Goal: Transaction & Acquisition: Purchase product/service

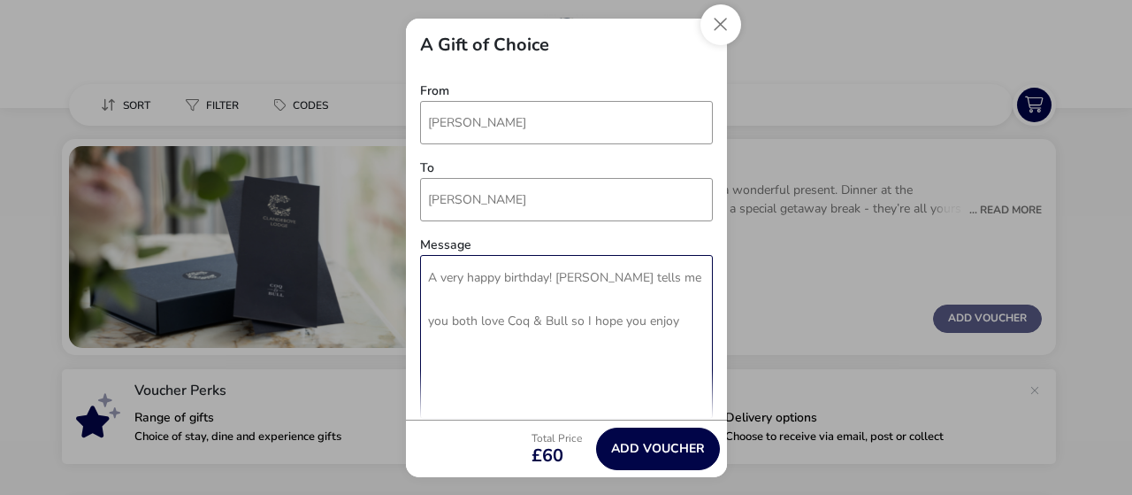
drag, startPoint x: 647, startPoint y: 325, endPoint x: 514, endPoint y: 322, distance: 132.7
click at [514, 322] on textarea "A very happy birthday! [PERSON_NAME] tells me you both love Coq & Bull so I hop…" at bounding box center [566, 337] width 293 height 164
click at [640, 323] on textarea "A very happy birthday! [PERSON_NAME] tells me you both love Coq & Bull so I hop…" at bounding box center [566, 337] width 293 height 164
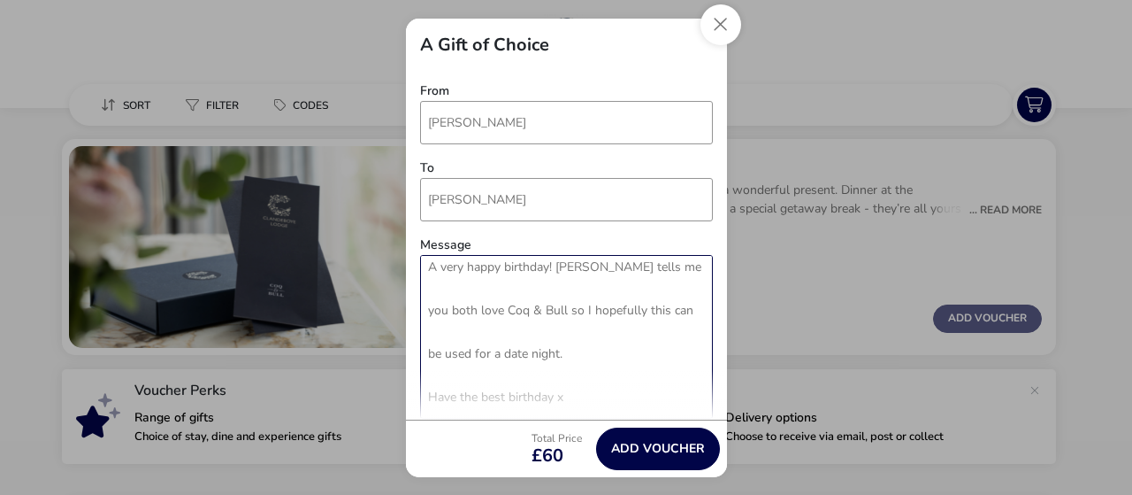
click at [574, 311] on textarea "A very happy birthday! [PERSON_NAME] tells me you both love Coq & Bull so I hop…" at bounding box center [566, 337] width 293 height 164
click at [571, 310] on textarea "A very happy birthday! [PERSON_NAME] tells me you both love Coq & Bull so I hop…" at bounding box center [566, 337] width 293 height 164
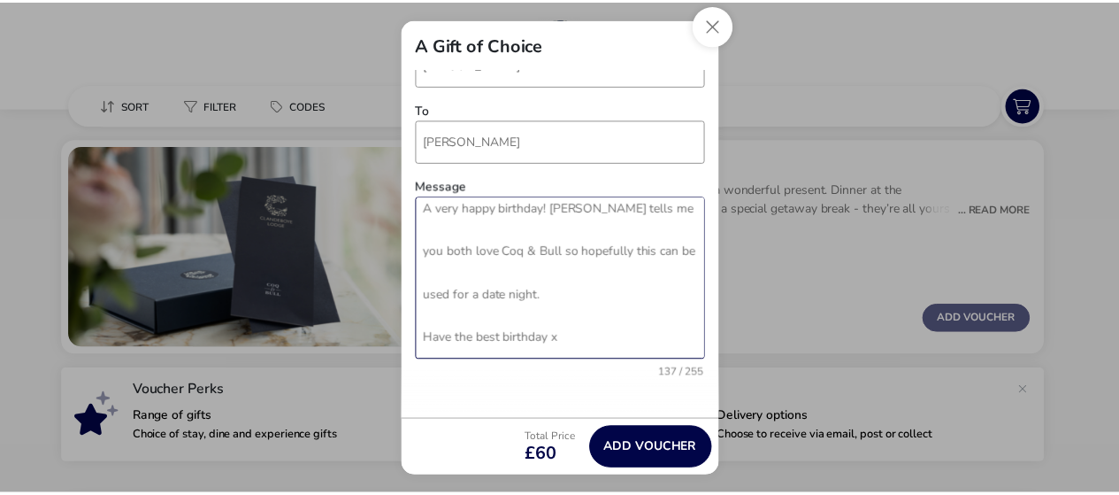
scroll to position [349, 0]
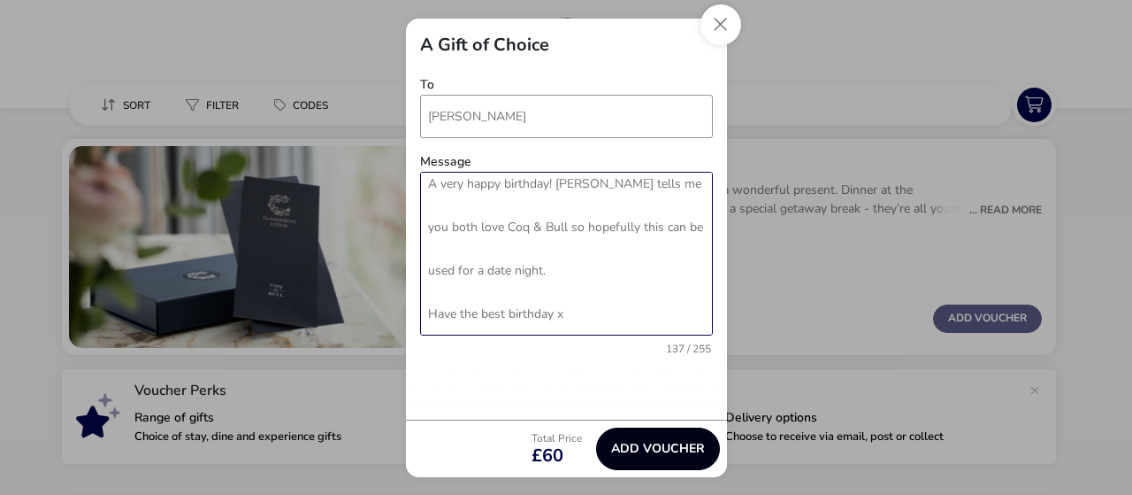
type textarea "A very happy birthday! [PERSON_NAME] tells me you both love Coq & Bull so hopef…"
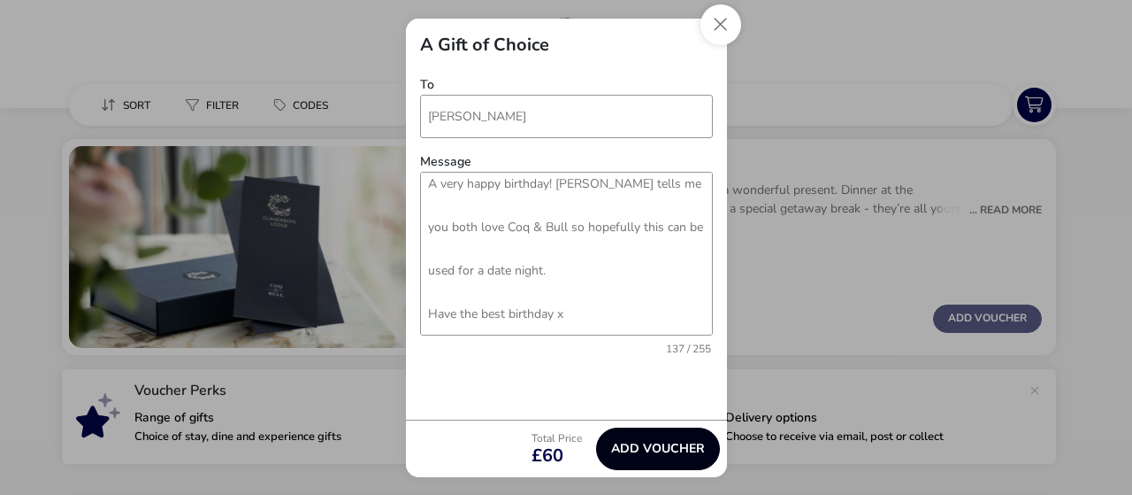
click at [665, 449] on button "Add Voucher" at bounding box center [658, 448] width 124 height 42
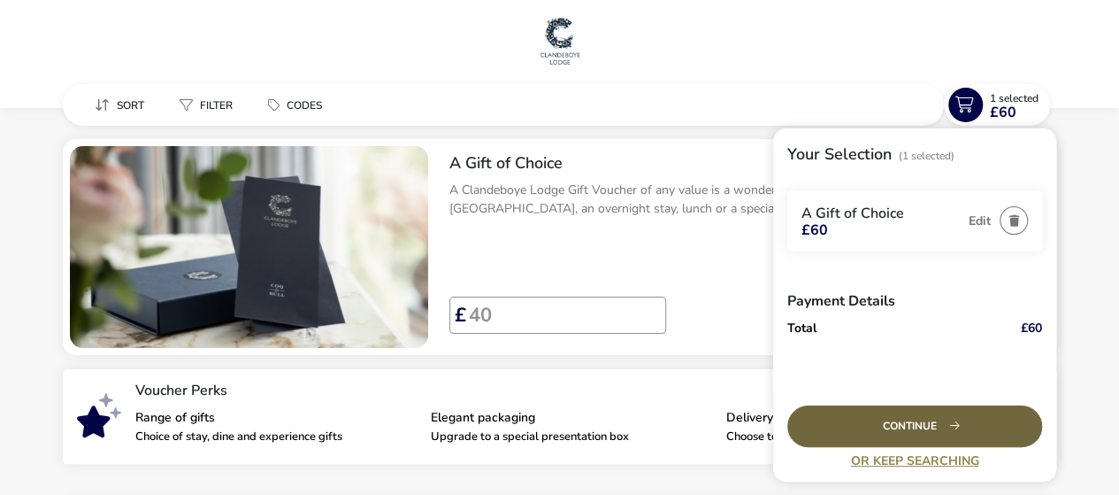
click at [966, 418] on div "Continue" at bounding box center [914, 426] width 255 height 42
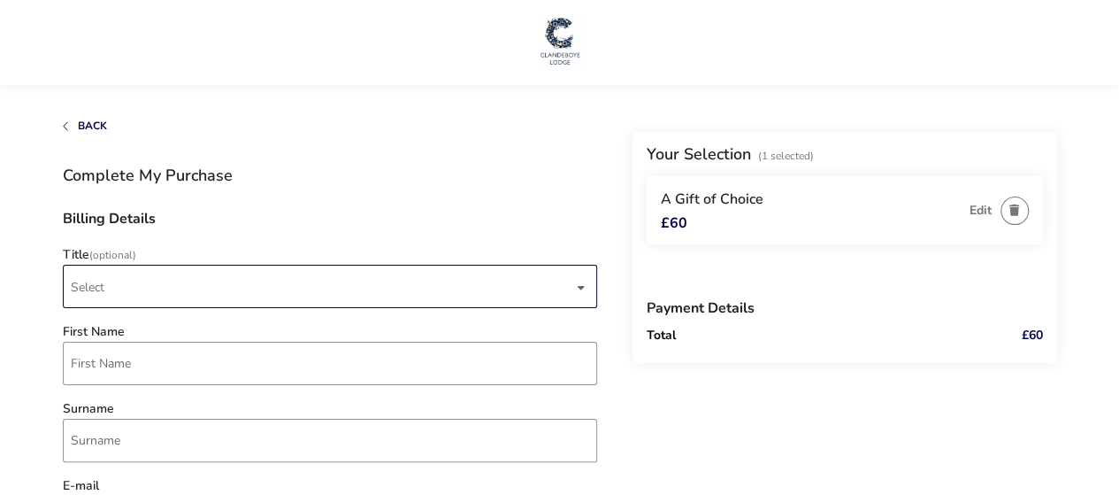
click at [350, 280] on span "Select" at bounding box center [322, 286] width 502 height 42
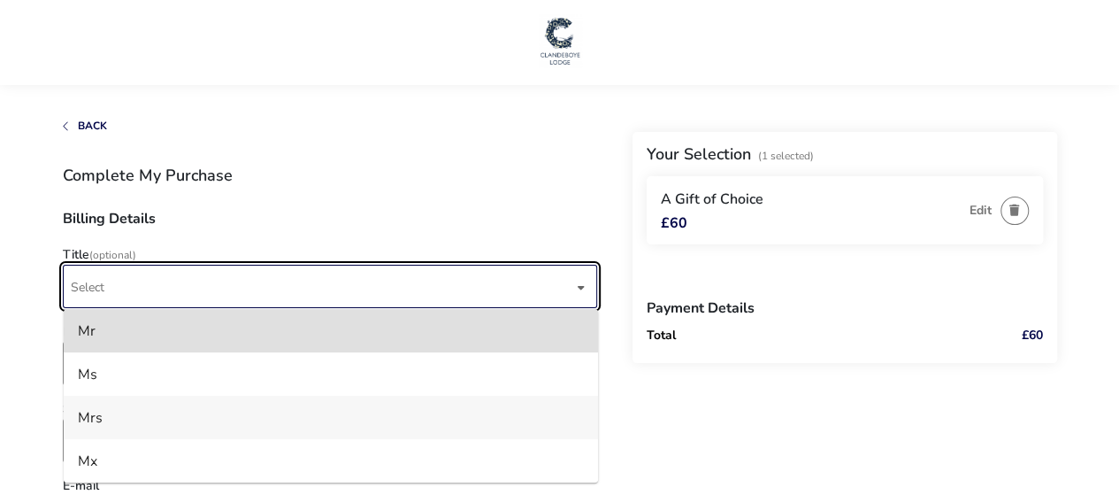
click at [171, 415] on li "Mrs" at bounding box center [331, 416] width 534 height 43
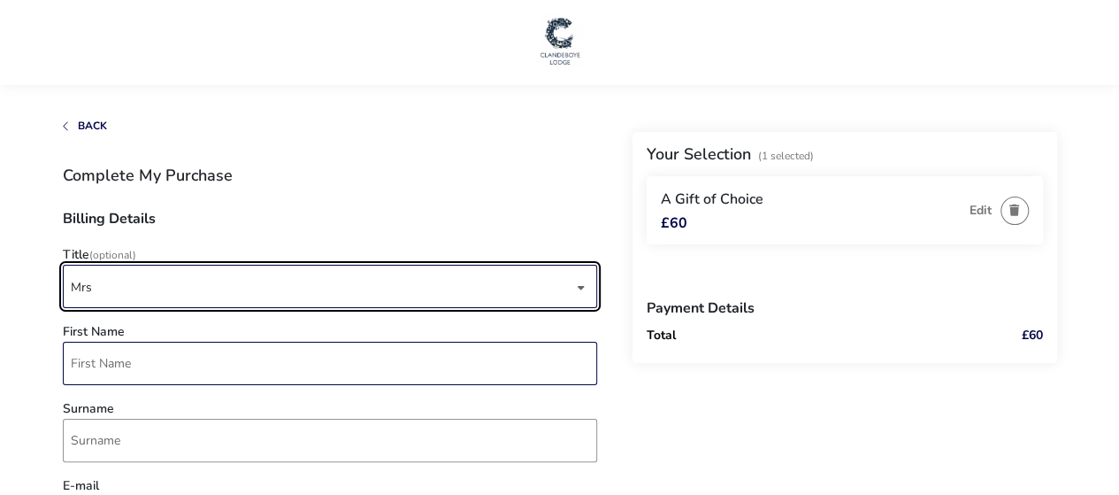
click at [278, 361] on input "First Name" at bounding box center [330, 362] width 534 height 43
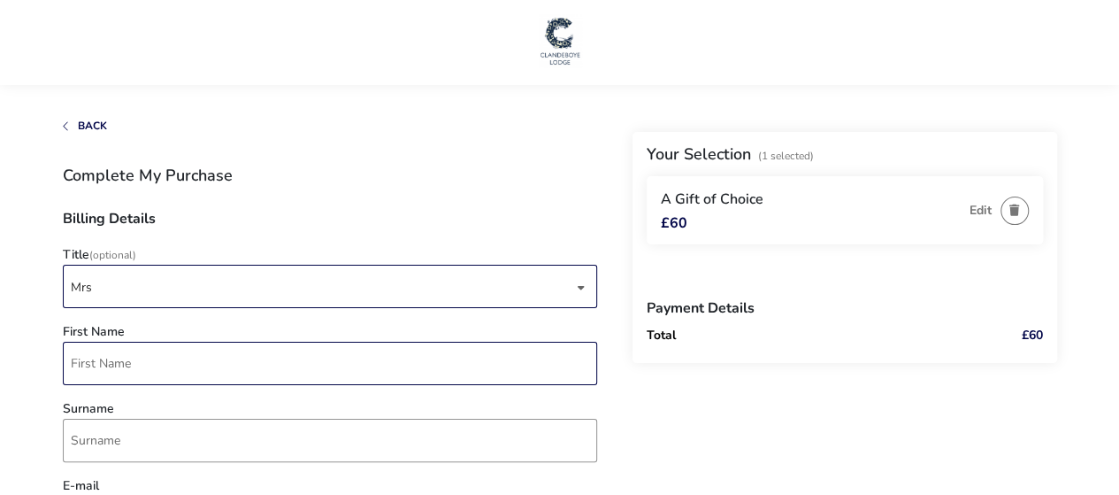
type input "[PERSON_NAME]"
type input "glass"
type input "[DOMAIN_NAME][EMAIL_ADDRESS][DOMAIN_NAME]"
type input "7725 753993"
type input "BARCLAYS COMMUNICATIONS LTD"
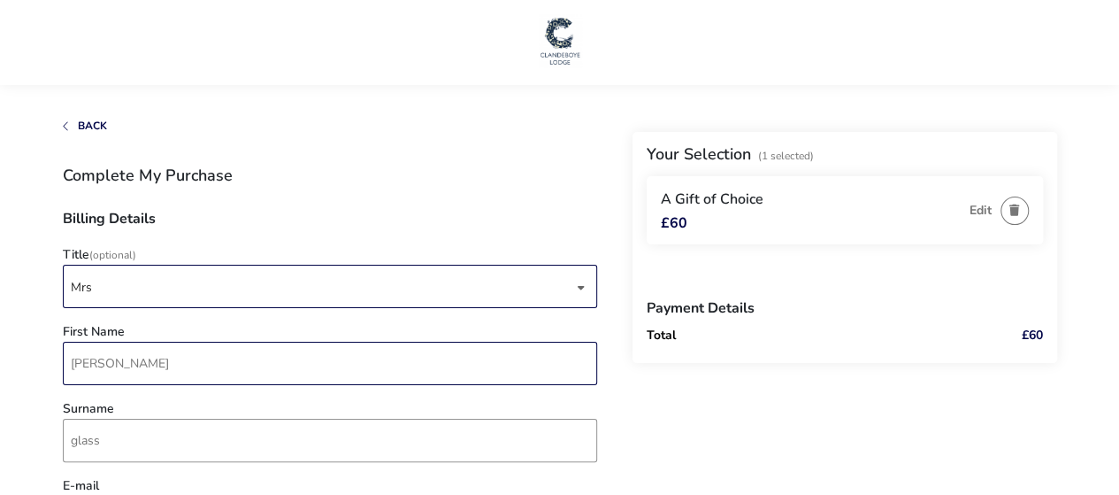
type input "[GEOGRAPHIC_DATA], [STREET_ADDRESS]"
type input "[GEOGRAPHIC_DATA]"
type input "BT7 1DT"
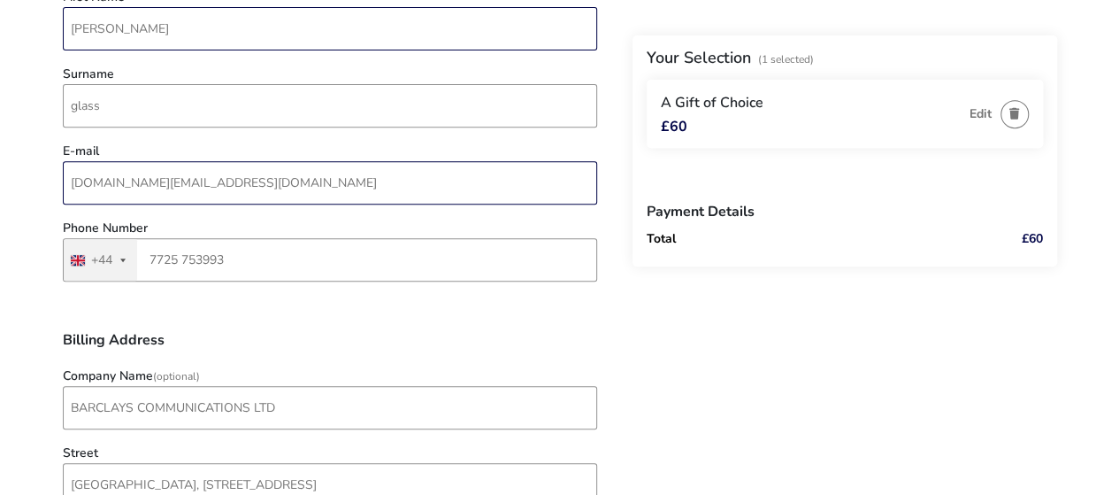
scroll to position [442, 0]
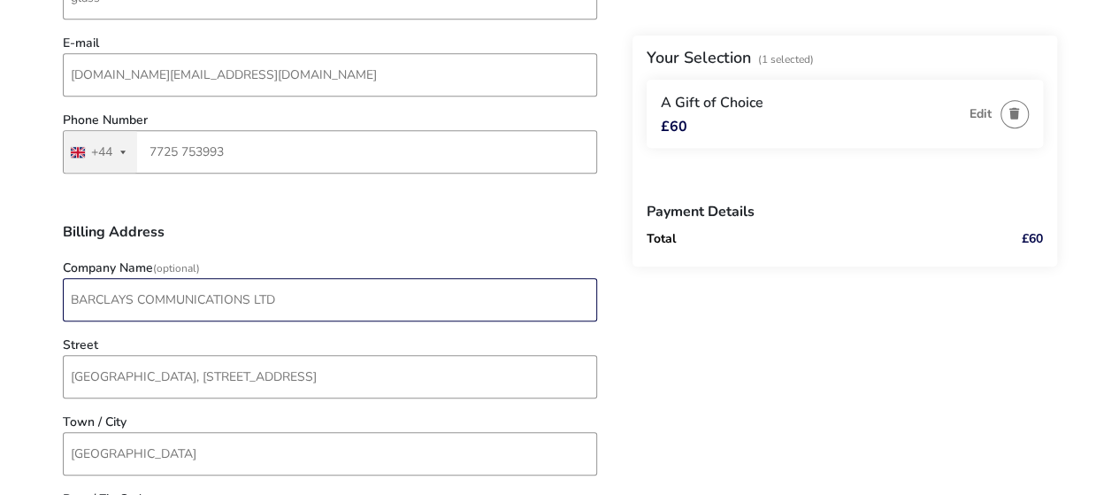
click at [353, 303] on input "BARCLAYS COMMUNICATIONS LTD" at bounding box center [330, 299] width 534 height 43
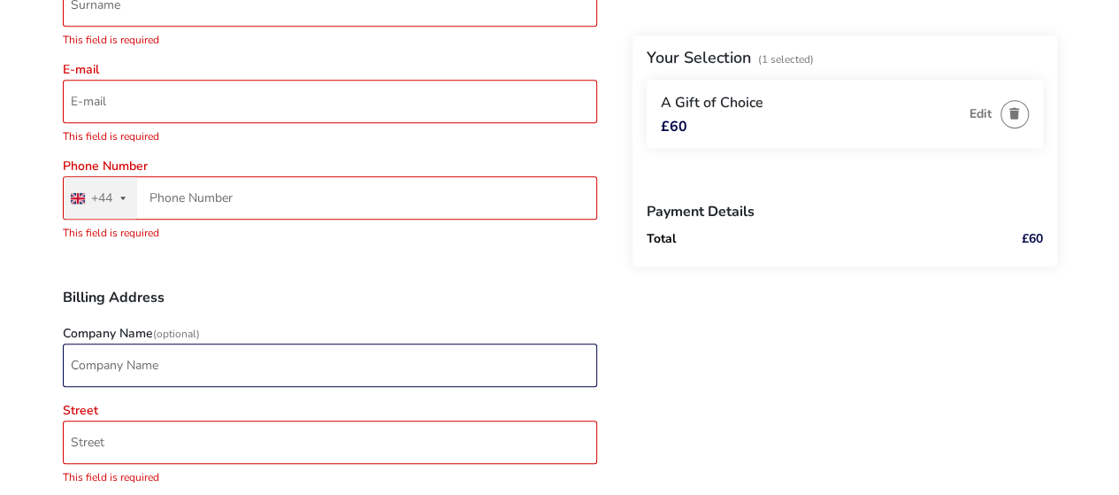
scroll to position [462, 0]
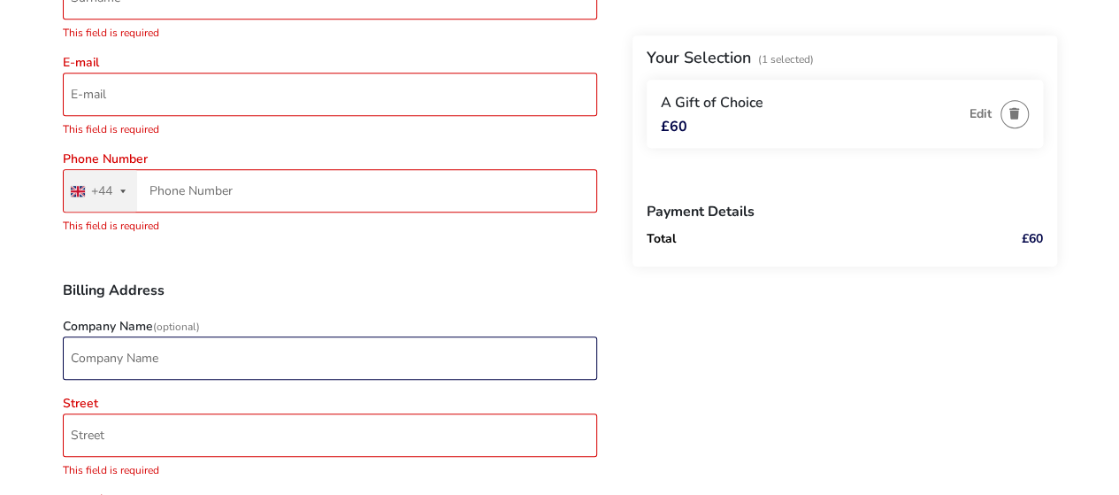
click at [200, 345] on input "Company Name (Optional)" at bounding box center [330, 357] width 534 height 43
type input "BARCLAYS COMMUNICATIONS LTD"
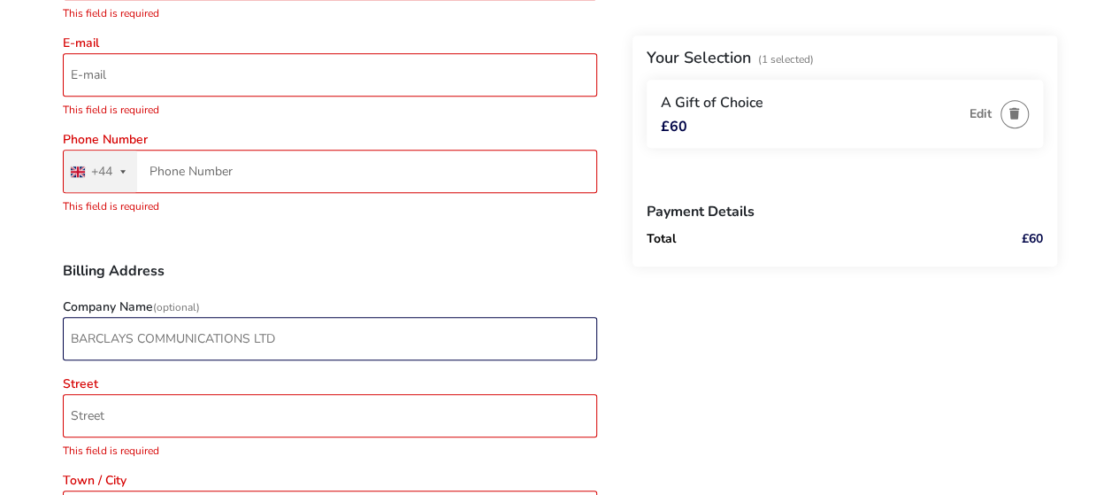
type input "[PERSON_NAME]"
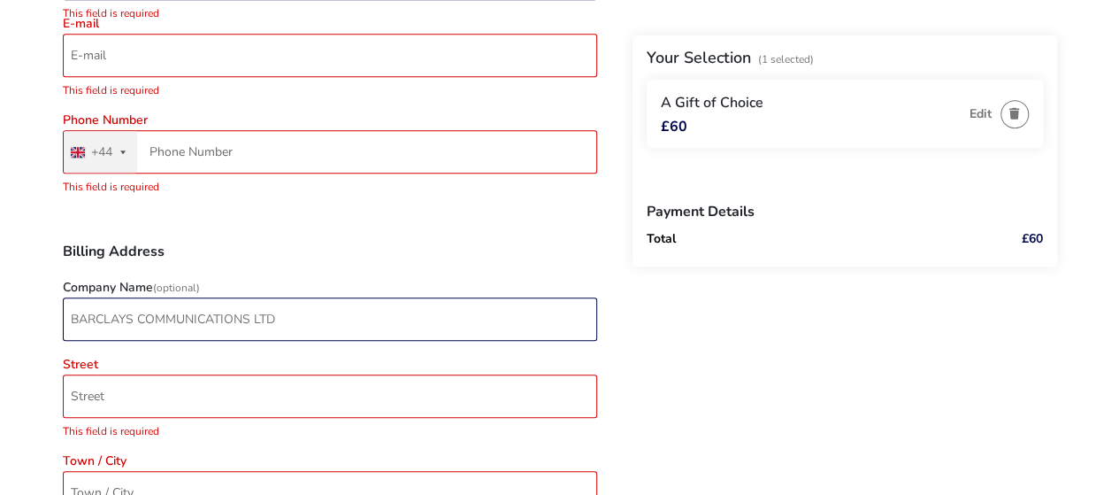
type input "glass"
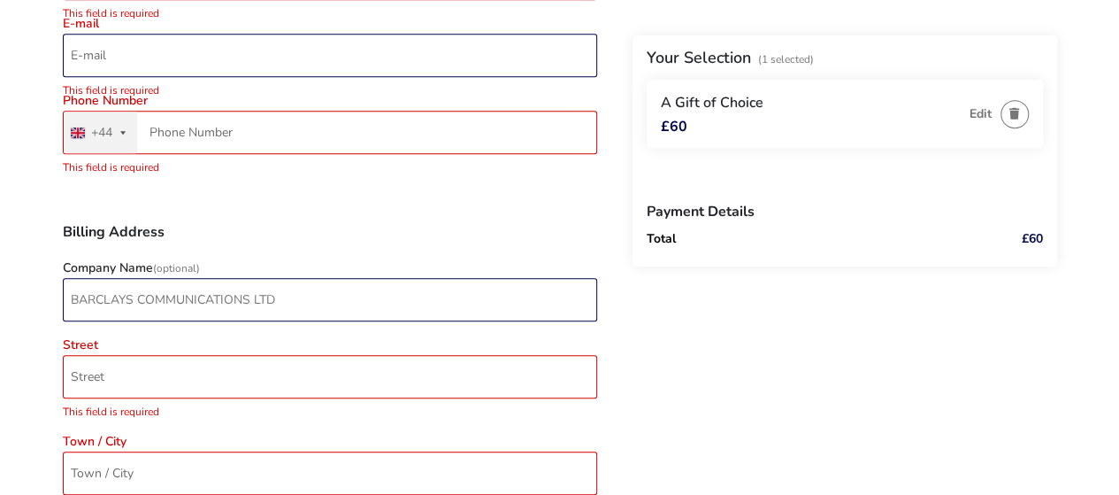
type input "[DOMAIN_NAME][EMAIL_ADDRESS][DOMAIN_NAME]"
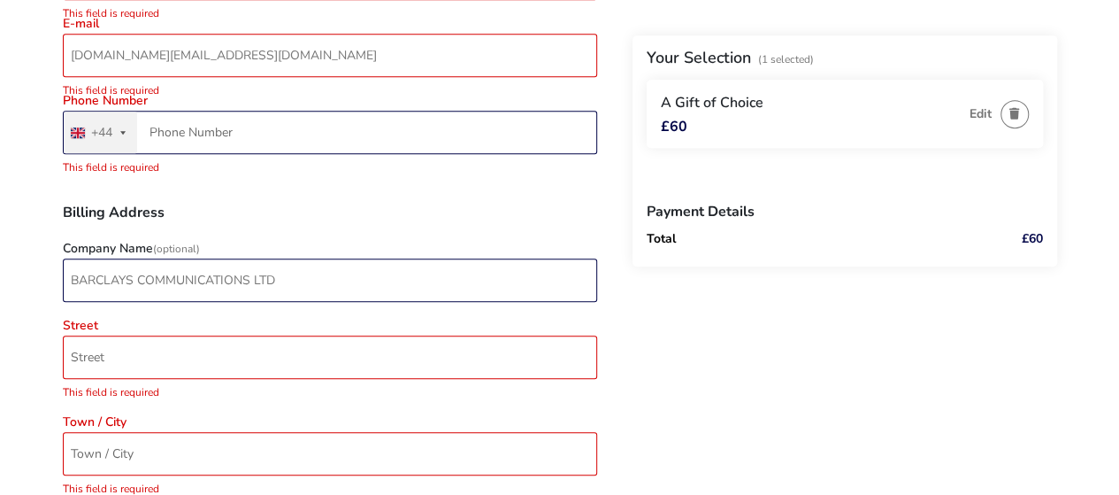
type input "7725 753993"
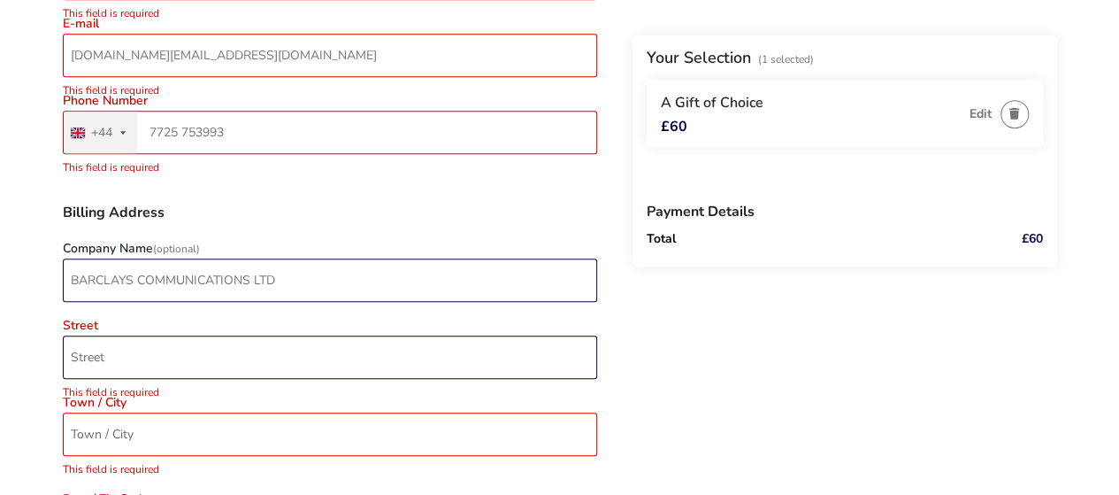
type input "9 Ishbel Mews, 145-149 Donegall Pass"
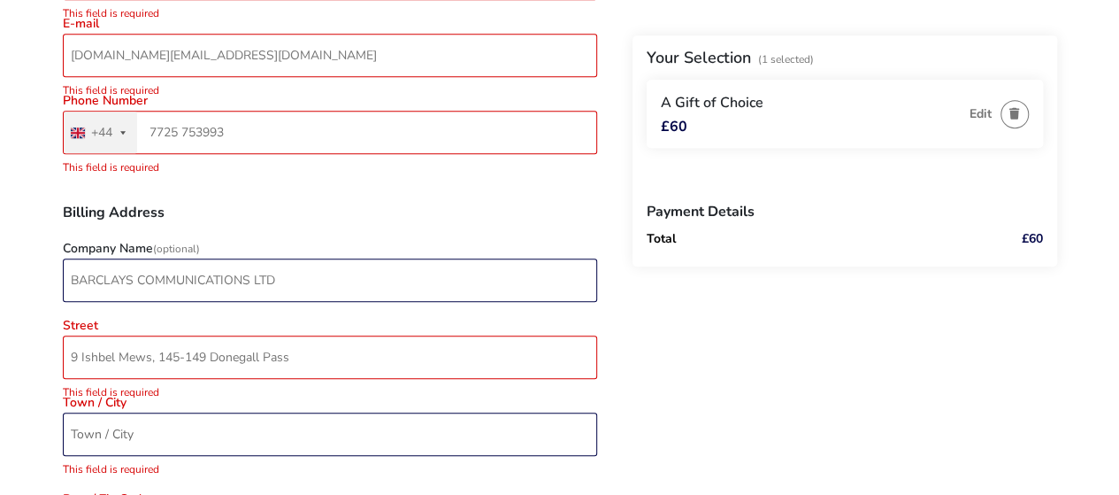
type input "[GEOGRAPHIC_DATA]"
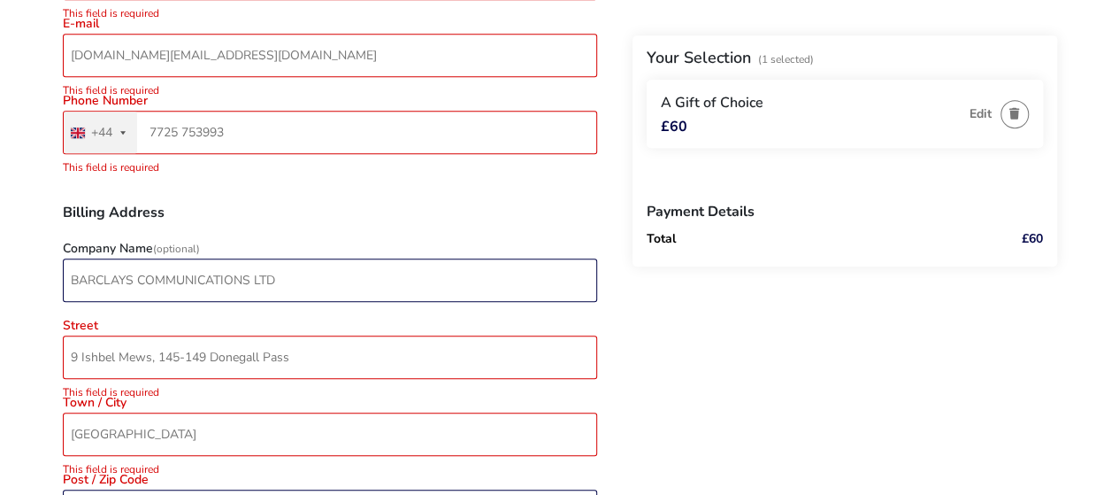
type input "bt8 8fz"
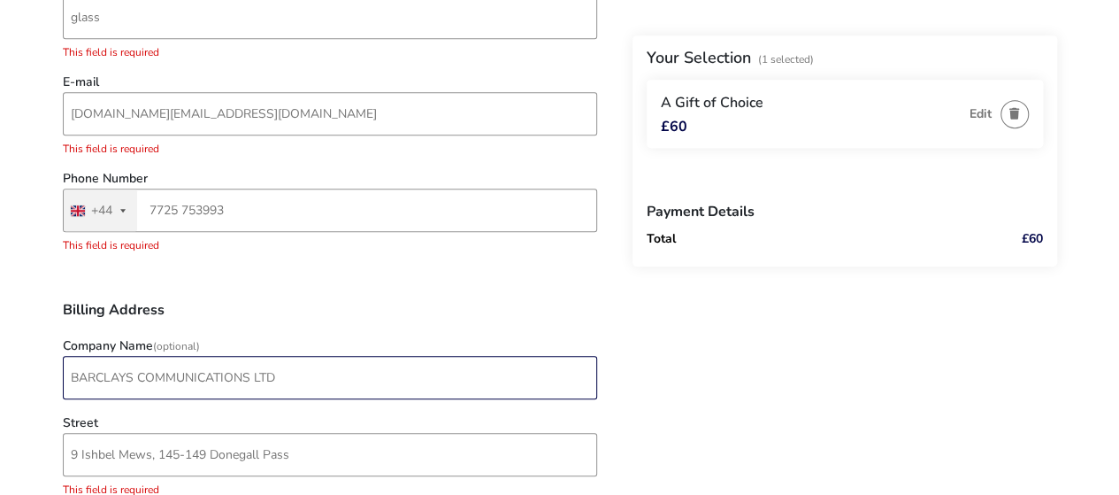
scroll to position [441, 0]
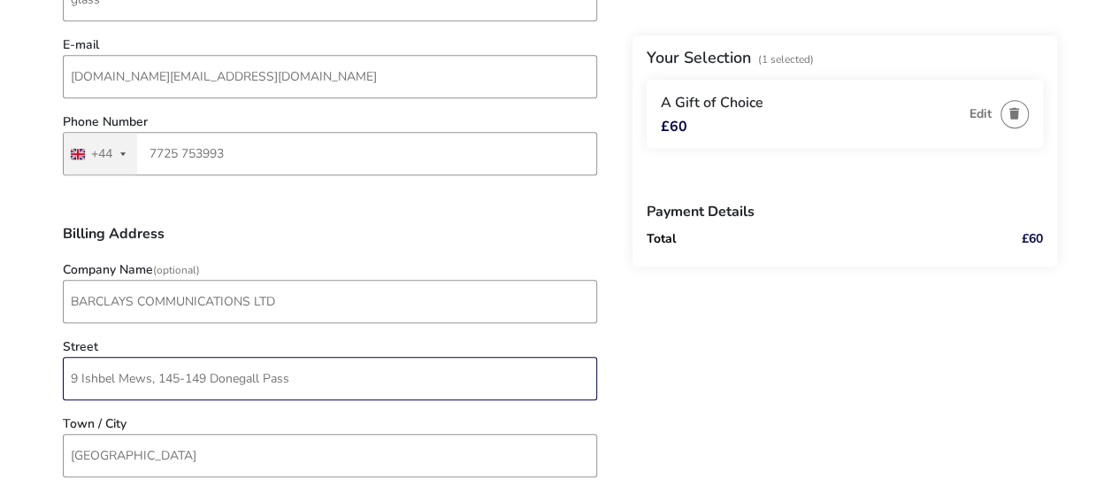
click at [310, 377] on input "9 Ishbel Mews, 145-149 Donegall Pass" at bounding box center [330, 378] width 534 height 43
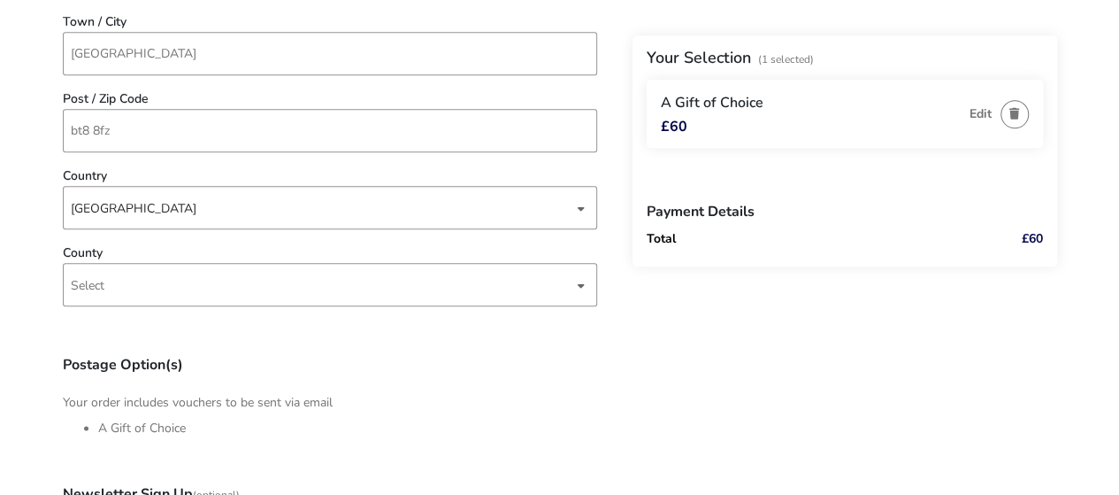
scroll to position [883, 0]
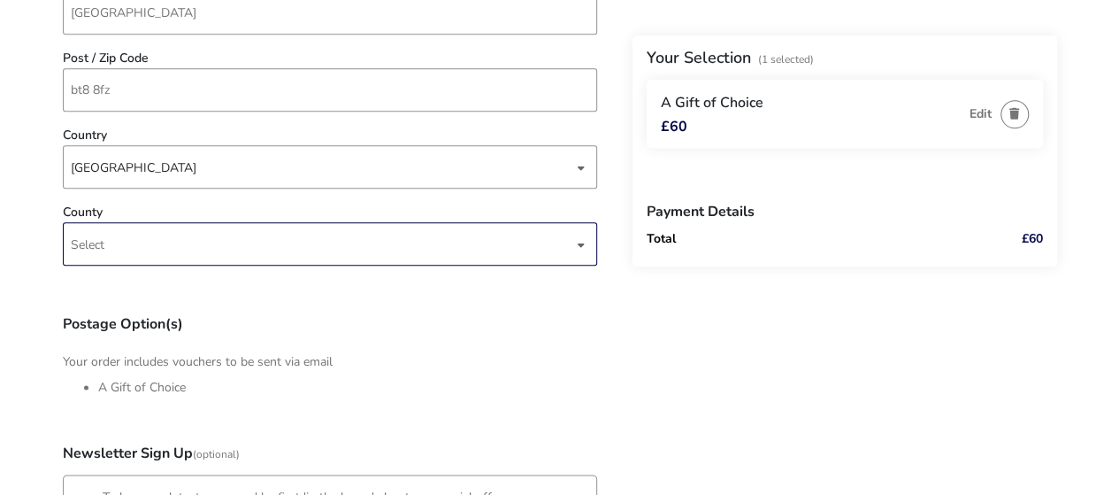
type input "9 Ishbel Mews"
click at [211, 237] on span "Select" at bounding box center [322, 244] width 502 height 42
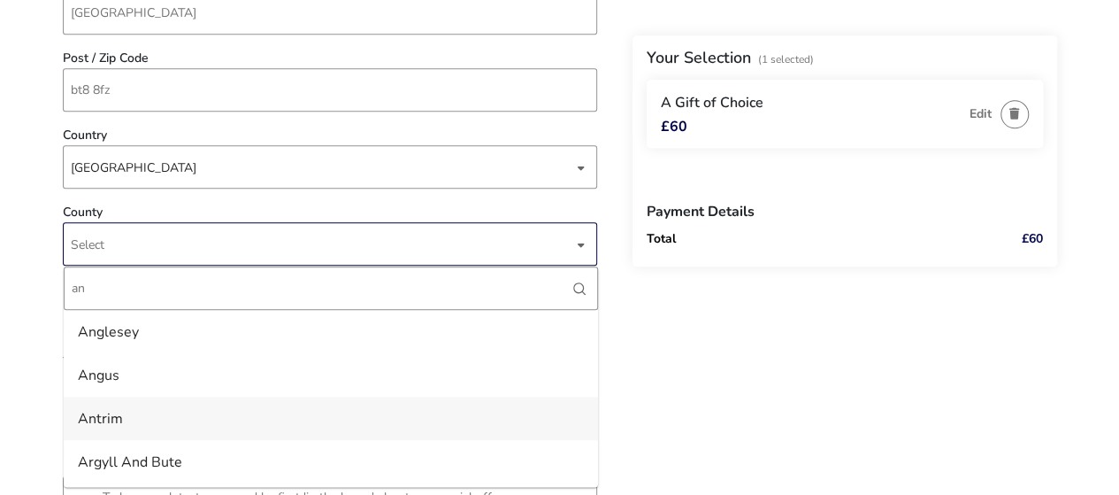
type input "an"
drag, startPoint x: 195, startPoint y: 419, endPoint x: 196, endPoint y: 405, distance: 14.3
click at [195, 416] on li "Antrim" at bounding box center [331, 417] width 534 height 43
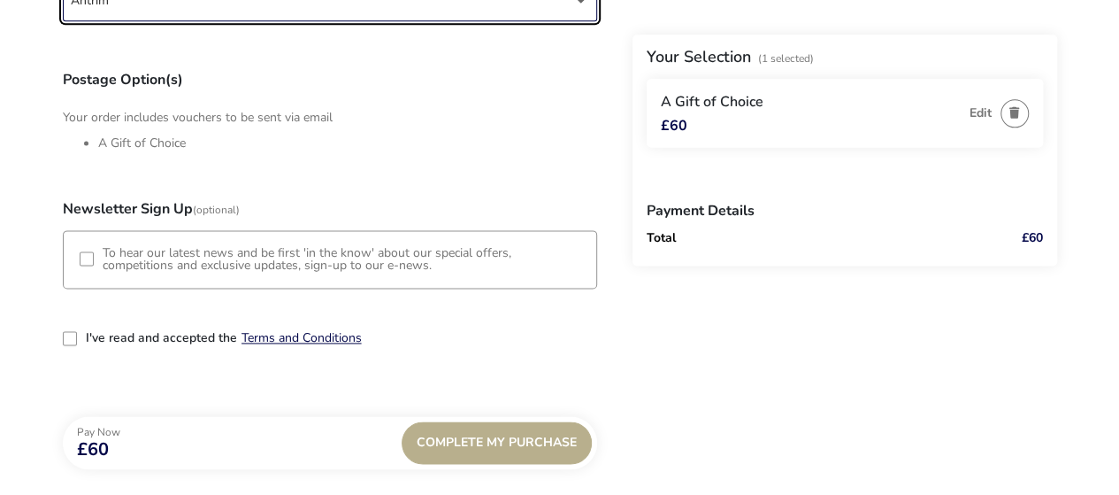
scroll to position [1148, 0]
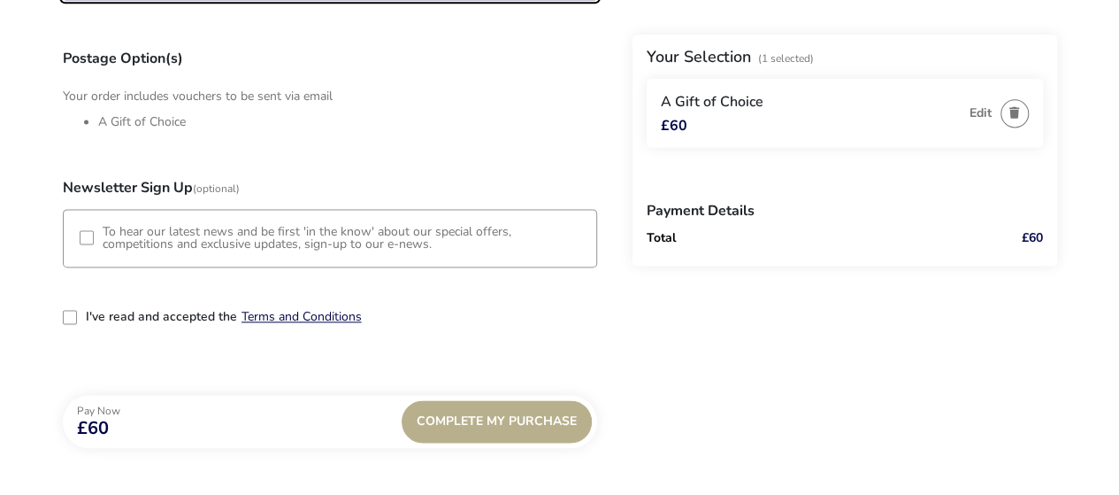
click at [69, 318] on div "3-term_condi" at bounding box center [70, 317] width 14 height 14
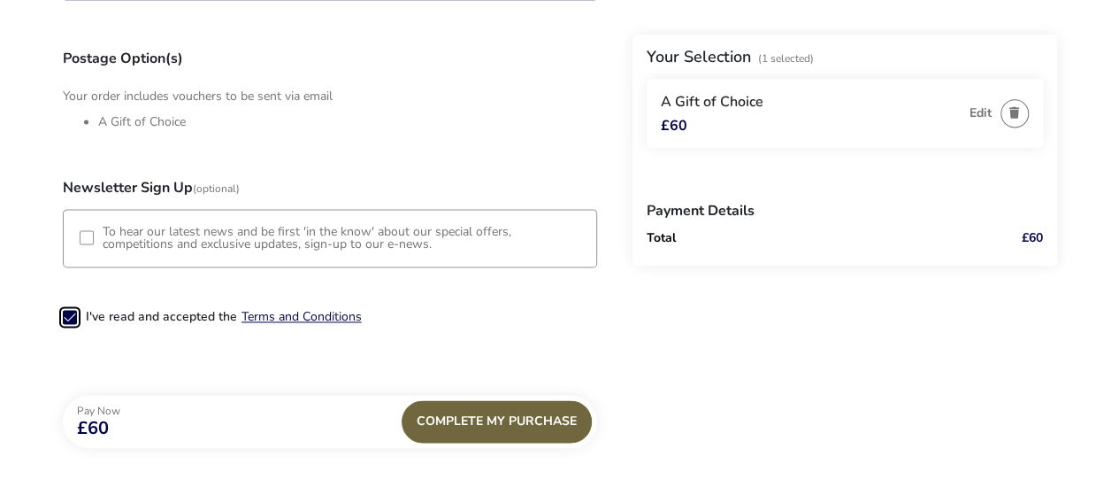
click at [518, 412] on div "Complete My Purchase" at bounding box center [497, 421] width 190 height 42
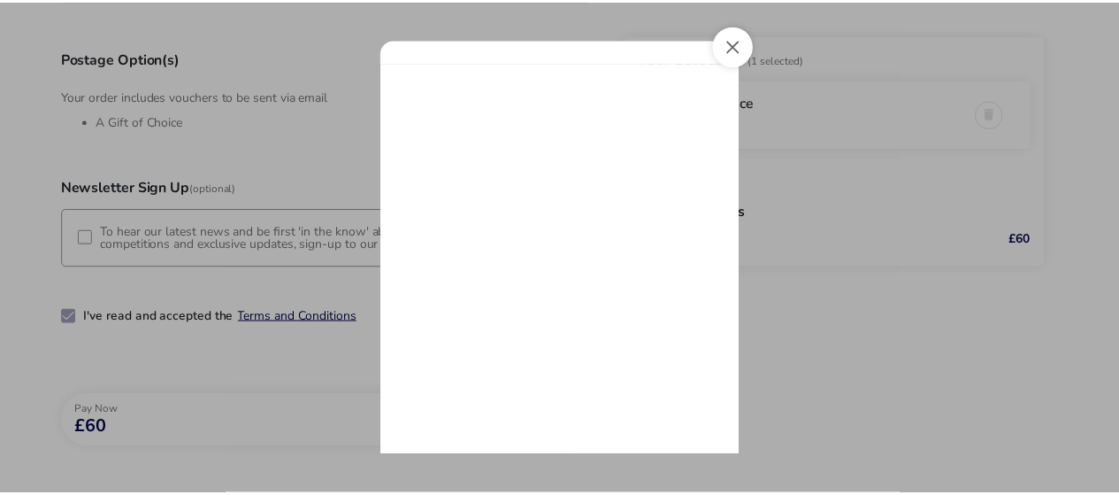
scroll to position [0, 0]
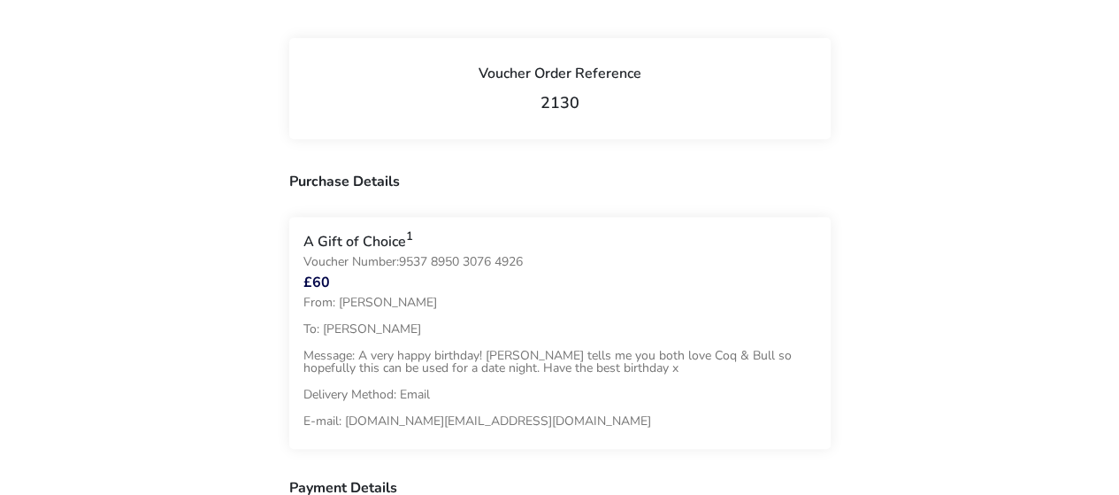
scroll to position [265, 0]
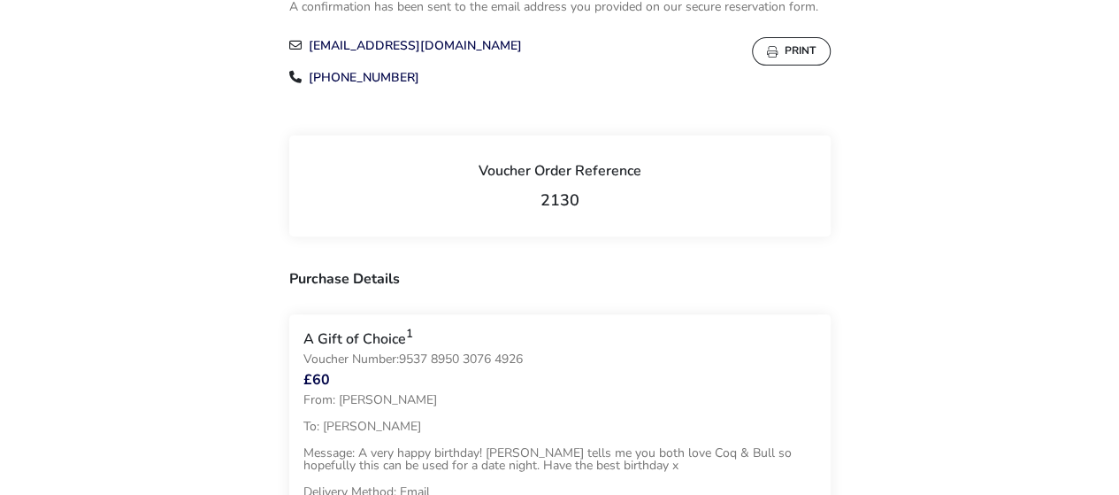
drag, startPoint x: 800, startPoint y: 58, endPoint x: 883, endPoint y: 431, distance: 382.5
click at [803, 58] on button "Print" at bounding box center [791, 51] width 79 height 28
